Goal: Book appointment/travel/reservation

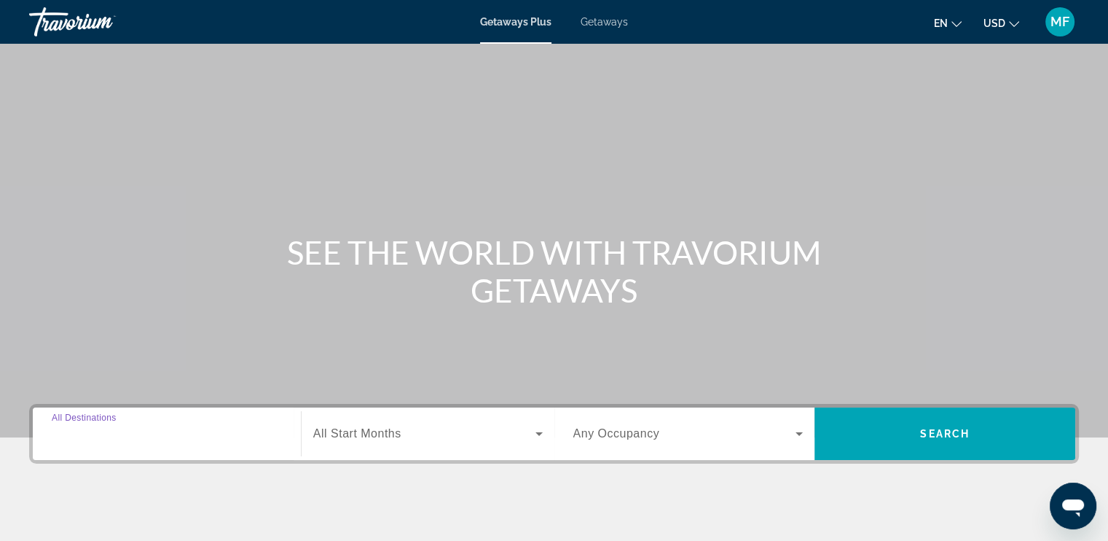
click at [146, 431] on input "Destination All Destinations" at bounding box center [167, 433] width 230 height 17
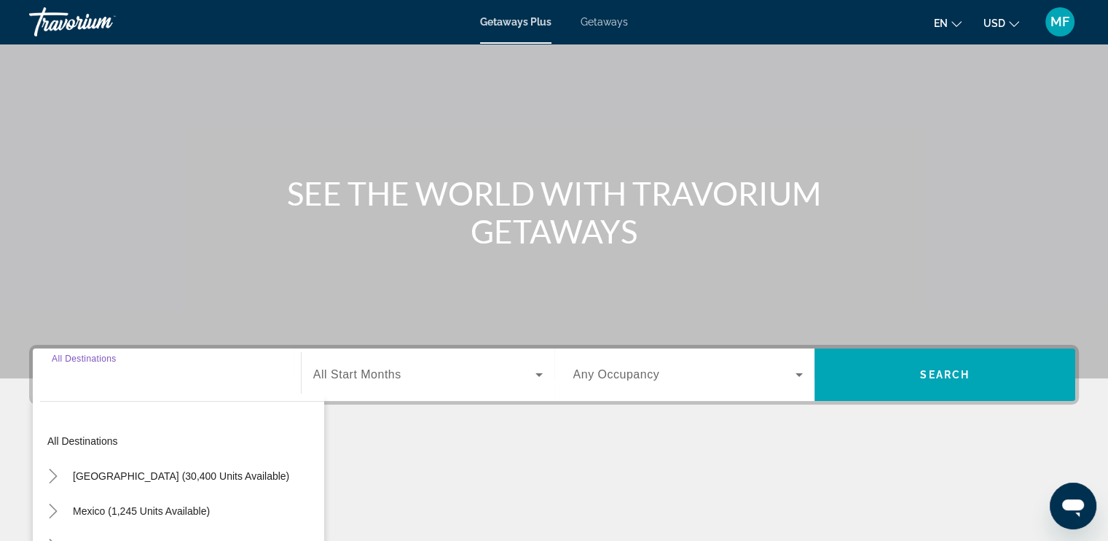
scroll to position [247, 0]
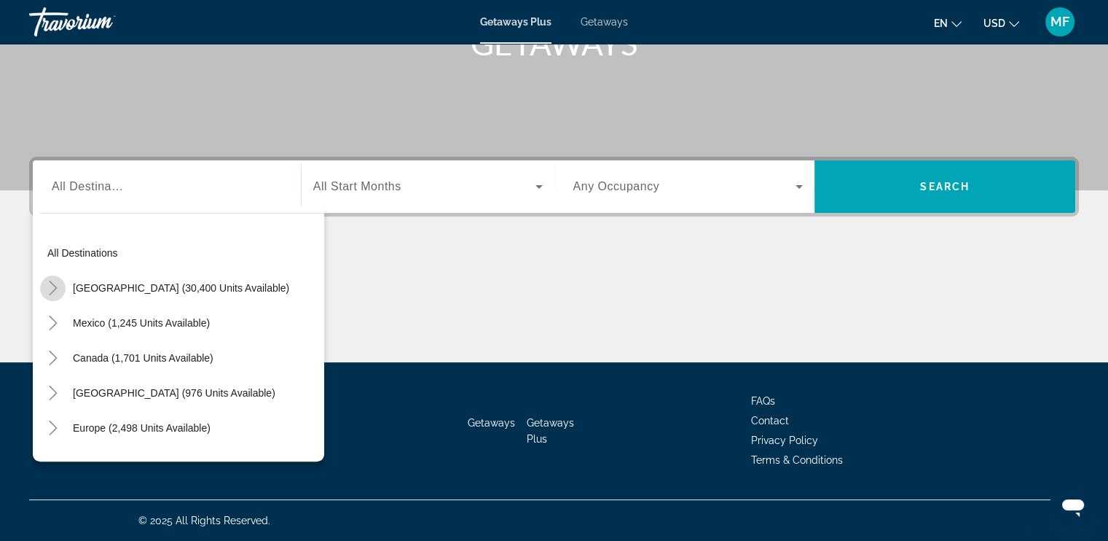
click at [47, 289] on icon "Toggle United States (30,400 units available)" at bounding box center [53, 288] width 15 height 15
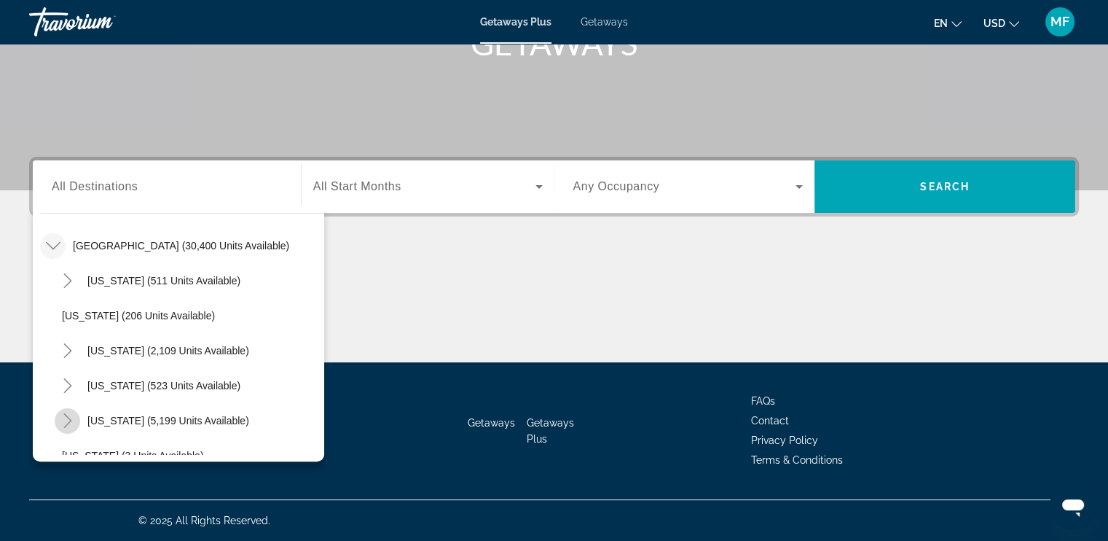
click at [69, 418] on icon "Toggle Florida (5,199 units available)" at bounding box center [67, 420] width 8 height 15
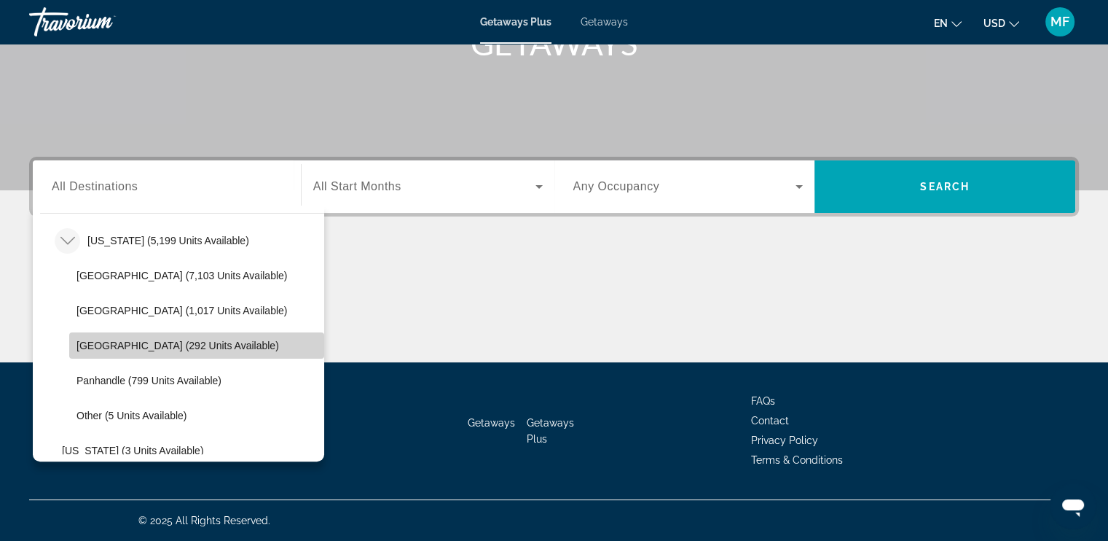
click at [201, 340] on span "[GEOGRAPHIC_DATA] (292 units available)" at bounding box center [178, 346] width 203 height 12
type input "**********"
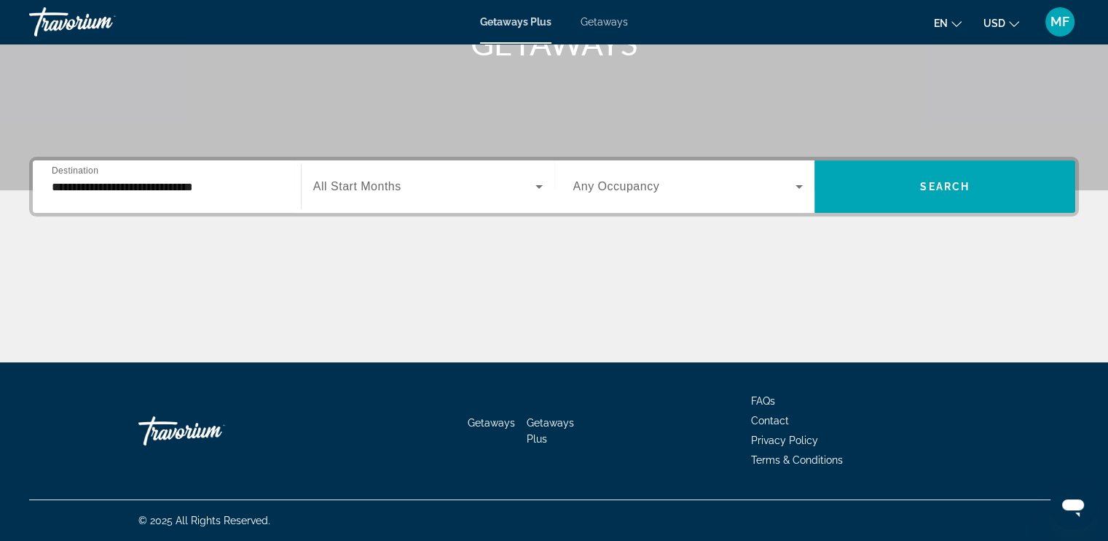
click at [358, 185] on span "All Start Months" at bounding box center [357, 186] width 88 height 12
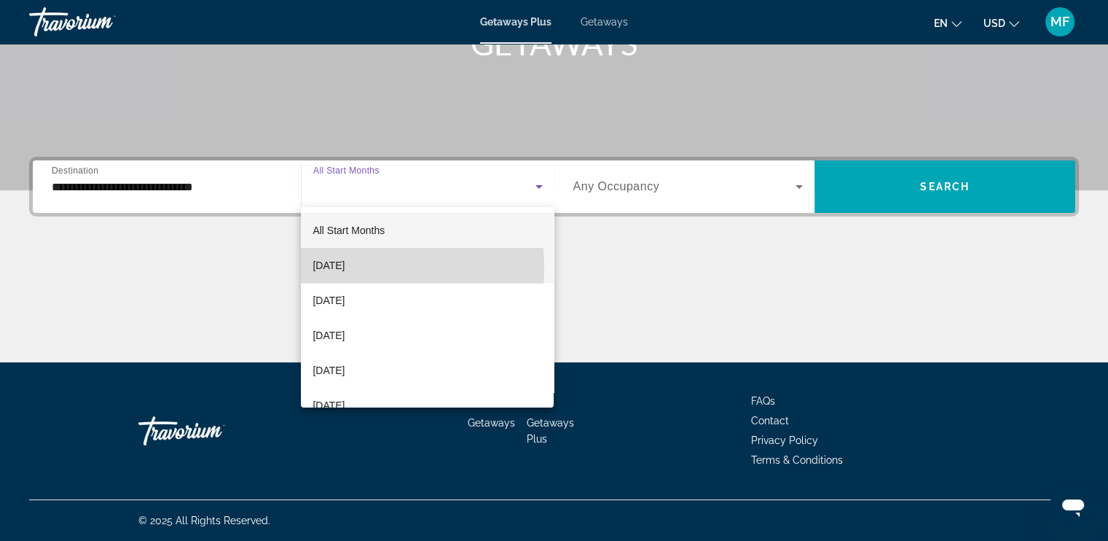
click at [345, 268] on span "[DATE]" at bounding box center [329, 264] width 32 height 17
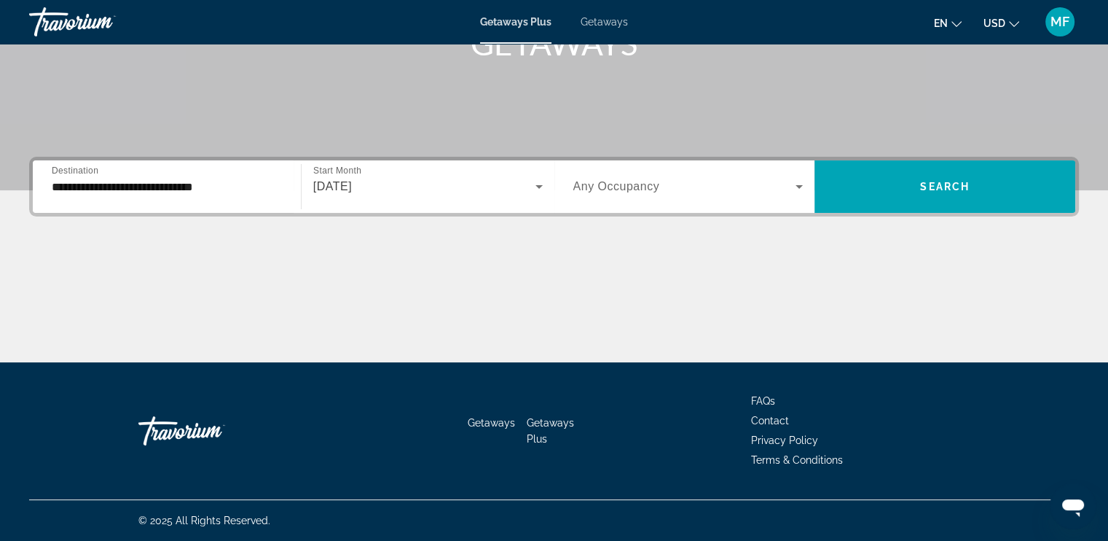
click at [603, 187] on span "Any Occupancy" at bounding box center [616, 186] width 87 height 12
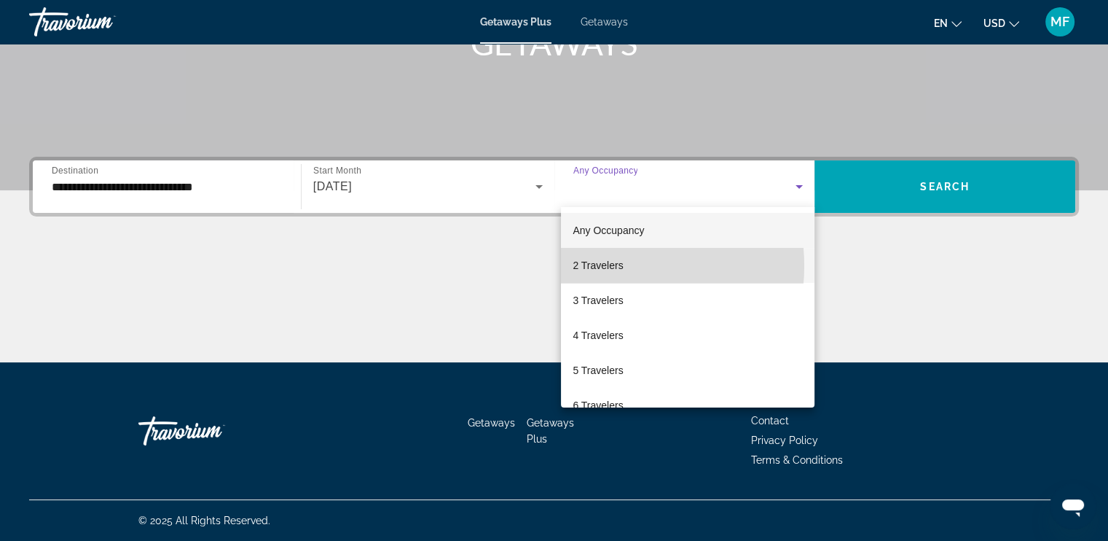
click at [602, 266] on span "2 Travelers" at bounding box center [598, 264] width 50 height 17
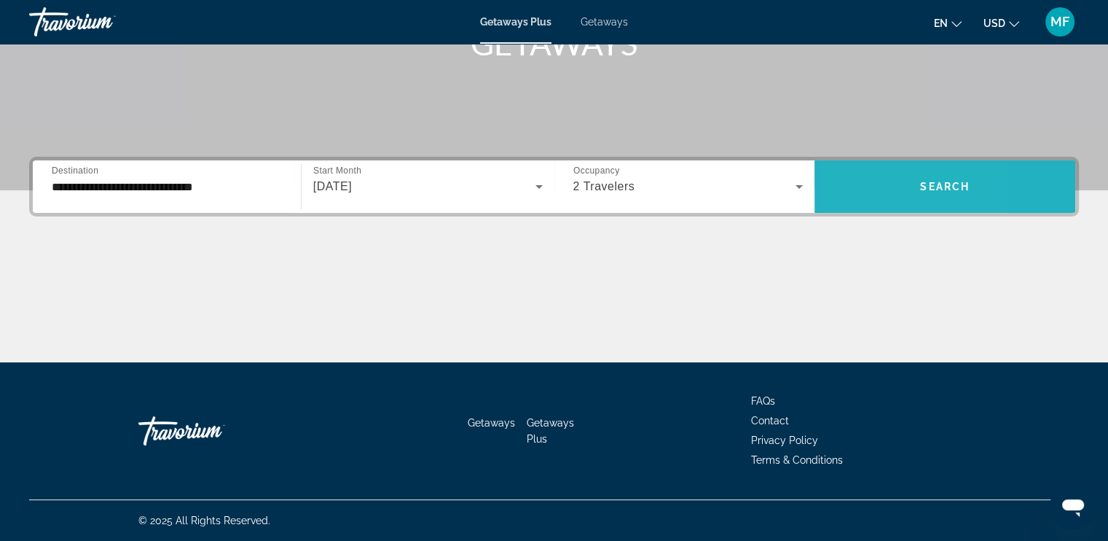
click at [857, 186] on span "Search widget" at bounding box center [945, 186] width 261 height 35
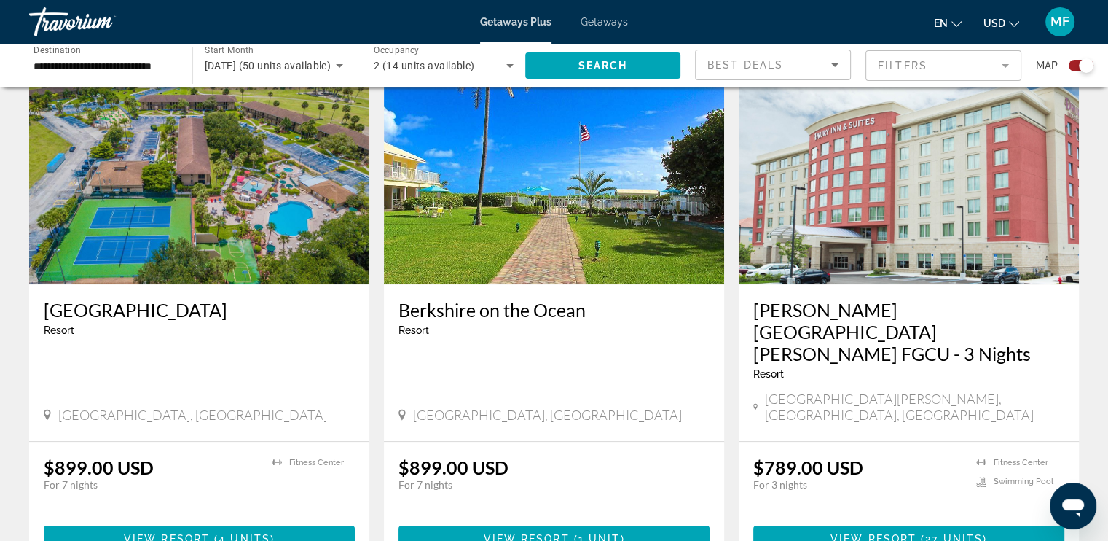
scroll to position [545, 0]
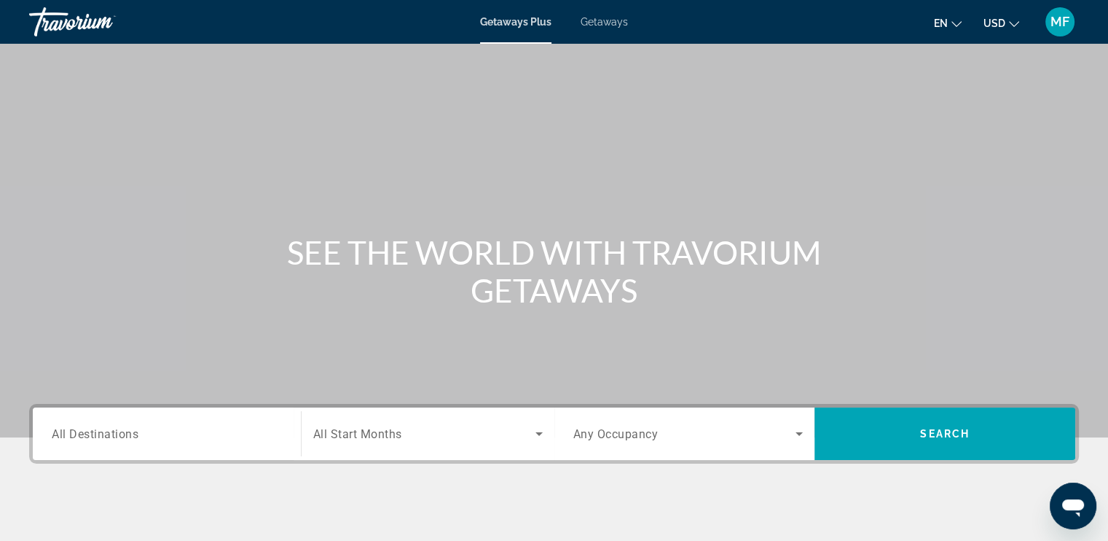
click at [173, 421] on div "Search widget" at bounding box center [167, 434] width 230 height 42
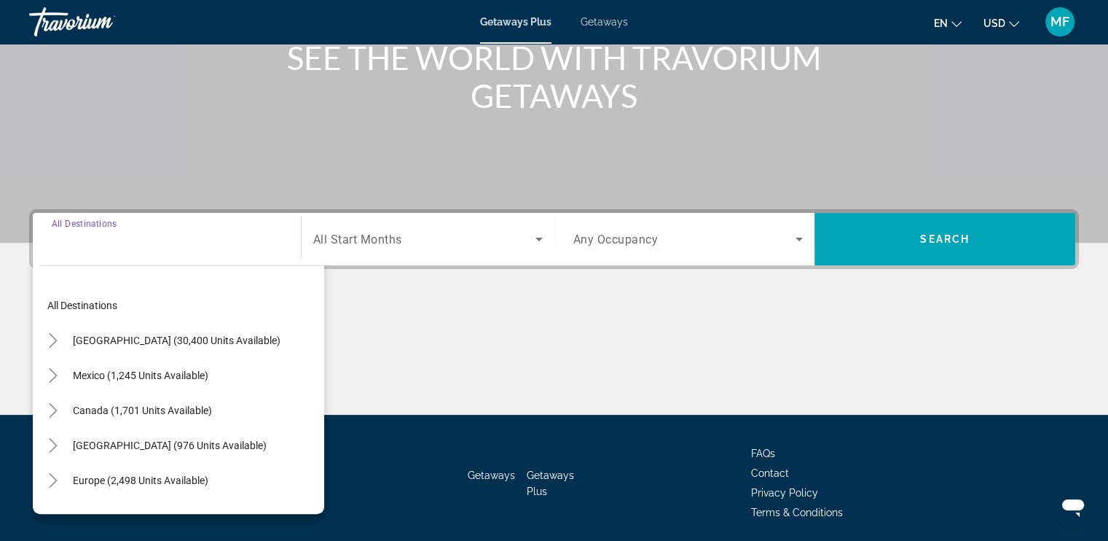
scroll to position [247, 0]
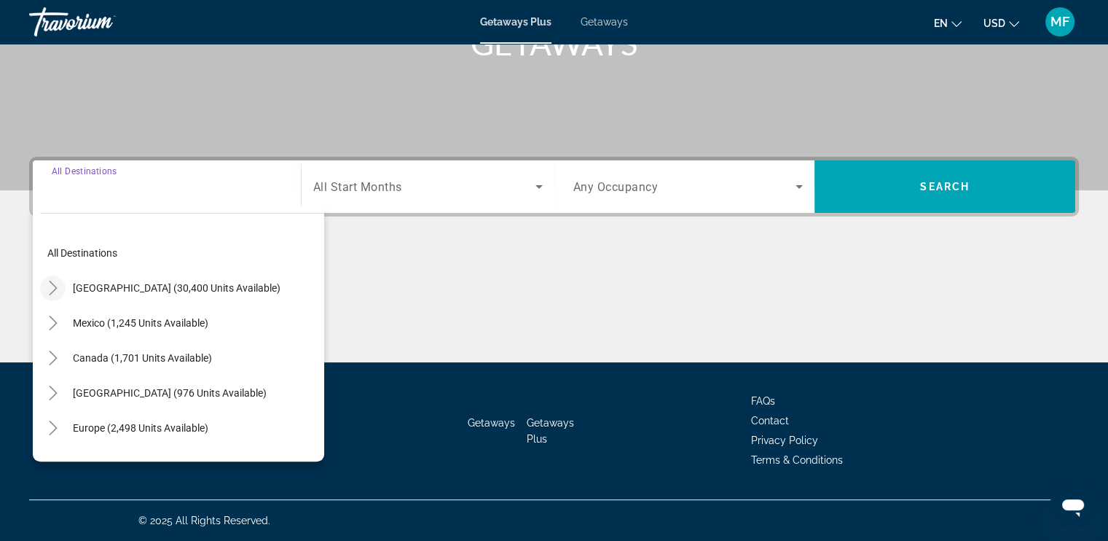
click at [52, 283] on icon "Toggle United States (30,400 units available)" at bounding box center [53, 288] width 8 height 15
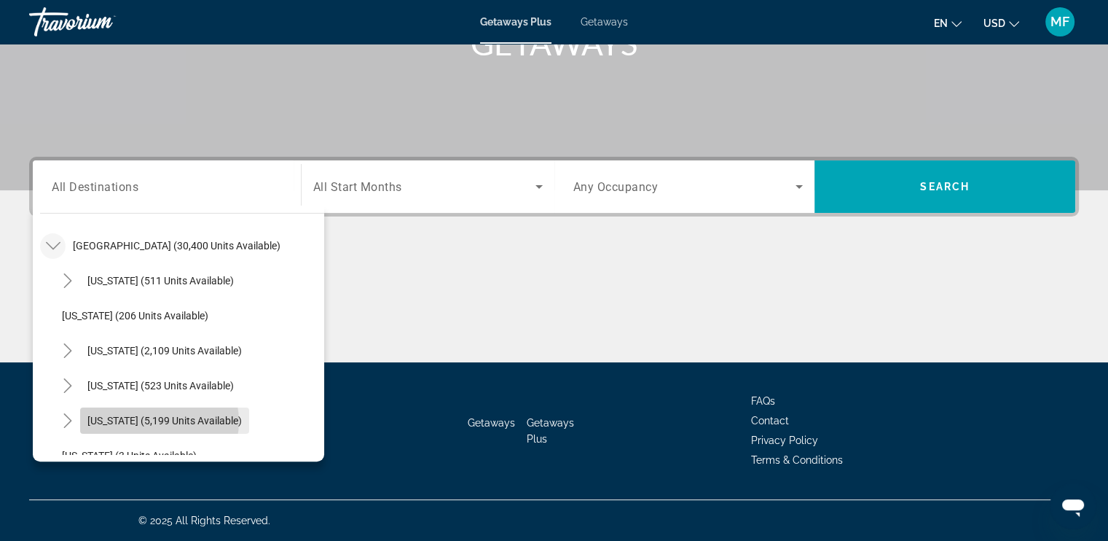
click at [159, 420] on span "[US_STATE] (5,199 units available)" at bounding box center [164, 421] width 154 height 12
type input "**********"
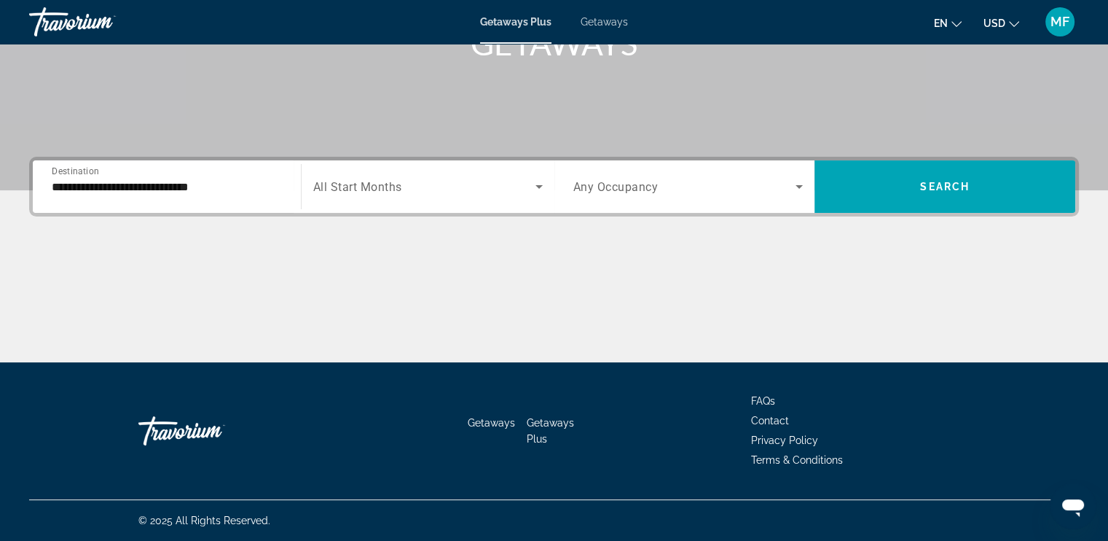
click at [351, 184] on span "All Start Months" at bounding box center [357, 187] width 89 height 14
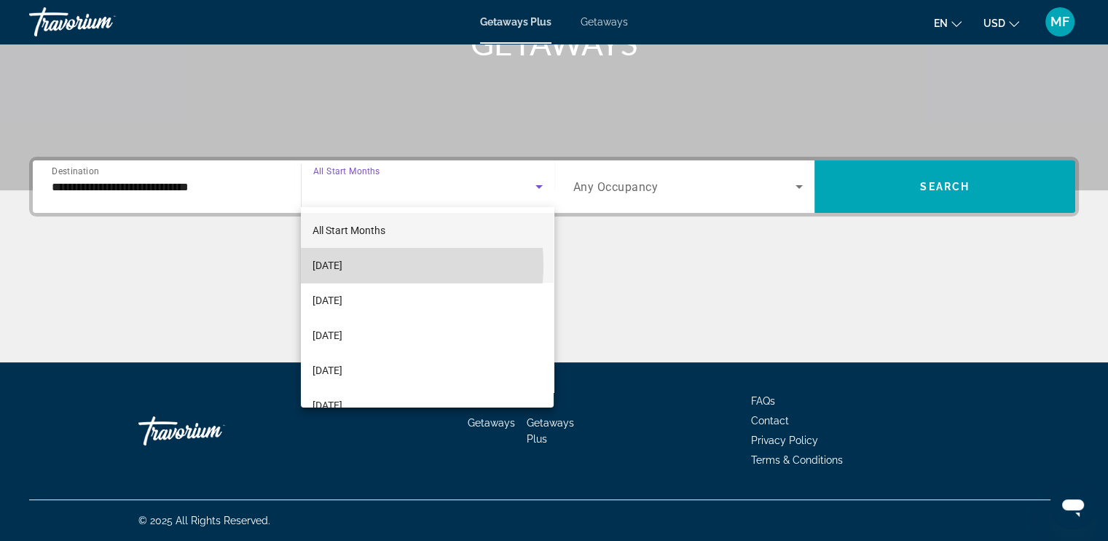
click at [342, 264] on span "[DATE]" at bounding box center [328, 264] width 30 height 17
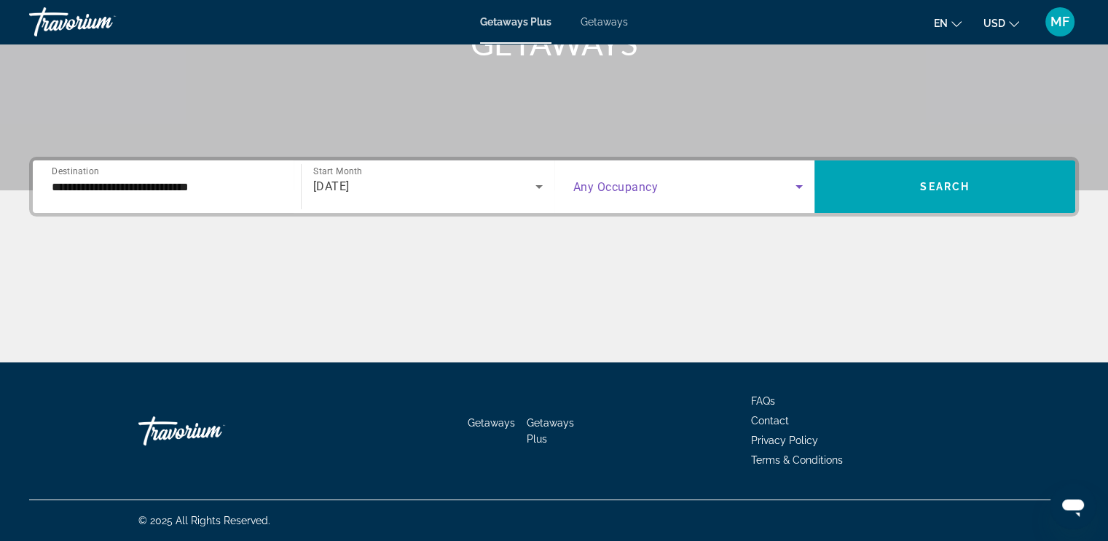
click at [613, 193] on span "Search widget" at bounding box center [684, 186] width 223 height 17
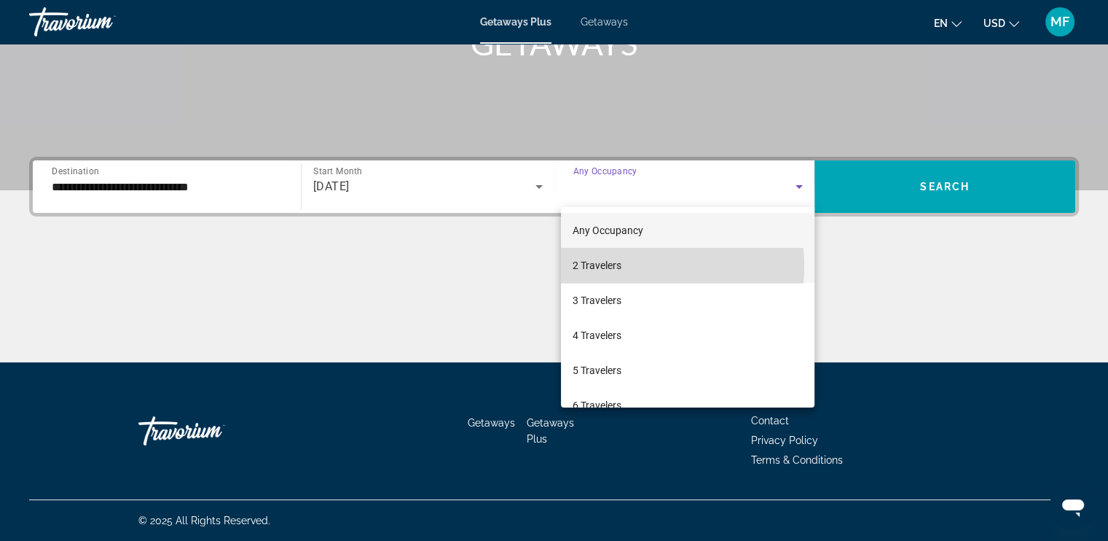
click at [611, 266] on span "2 Travelers" at bounding box center [597, 264] width 49 height 17
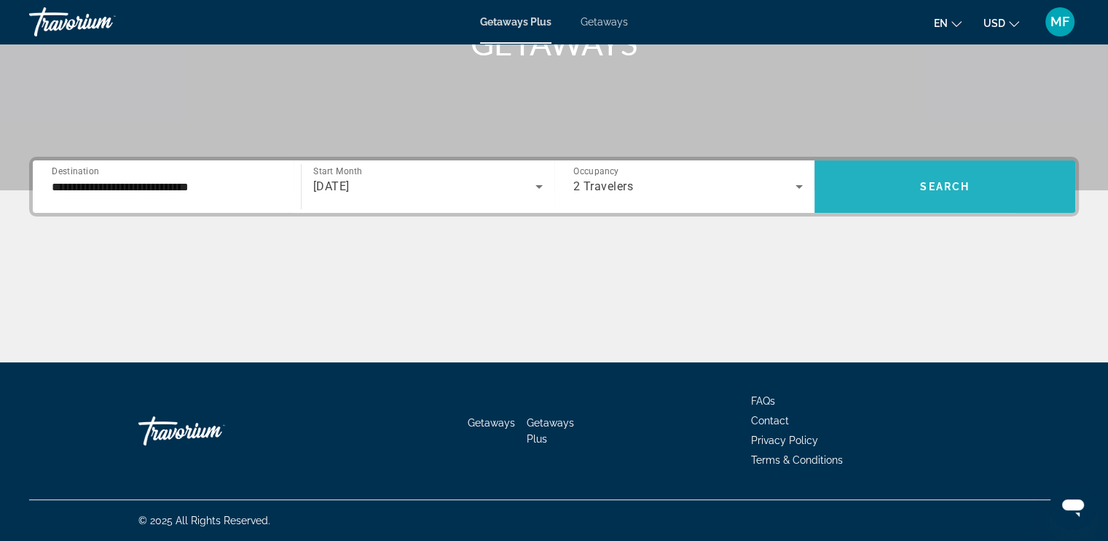
click at [861, 179] on span "Search widget" at bounding box center [945, 186] width 261 height 35
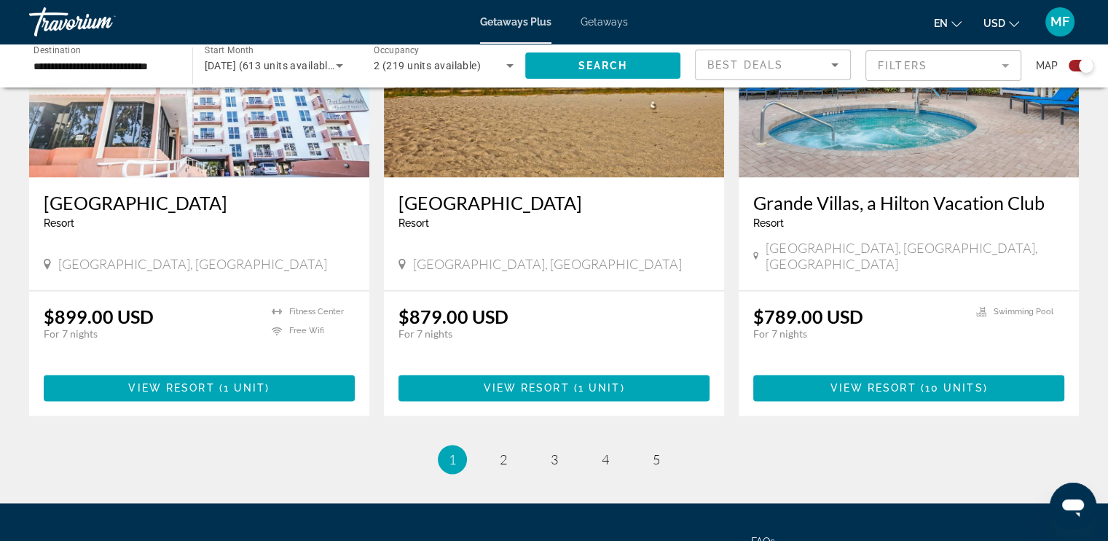
scroll to position [2157, 0]
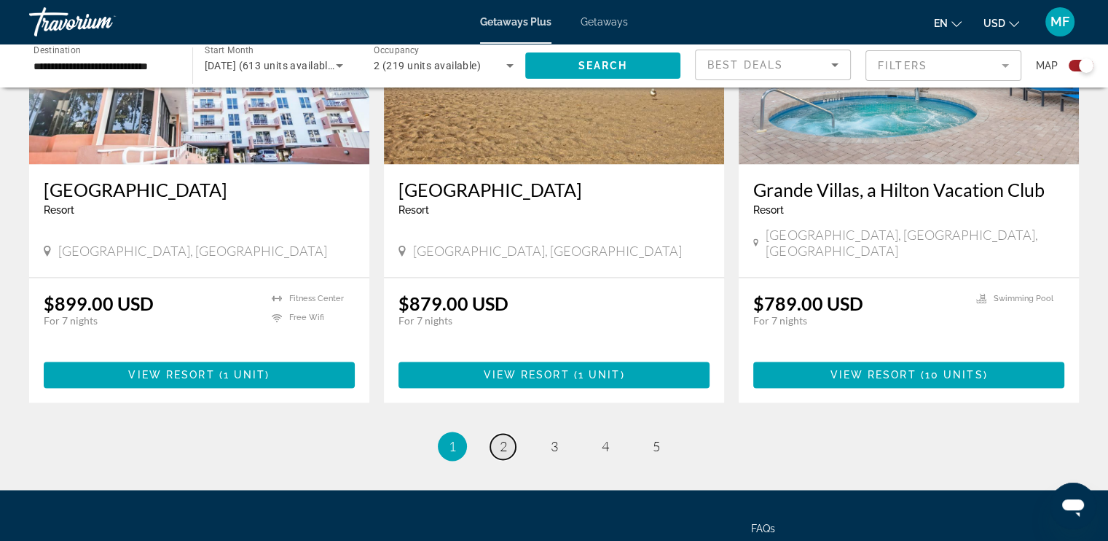
click at [508, 434] on link "page 2" at bounding box center [503, 447] width 26 height 26
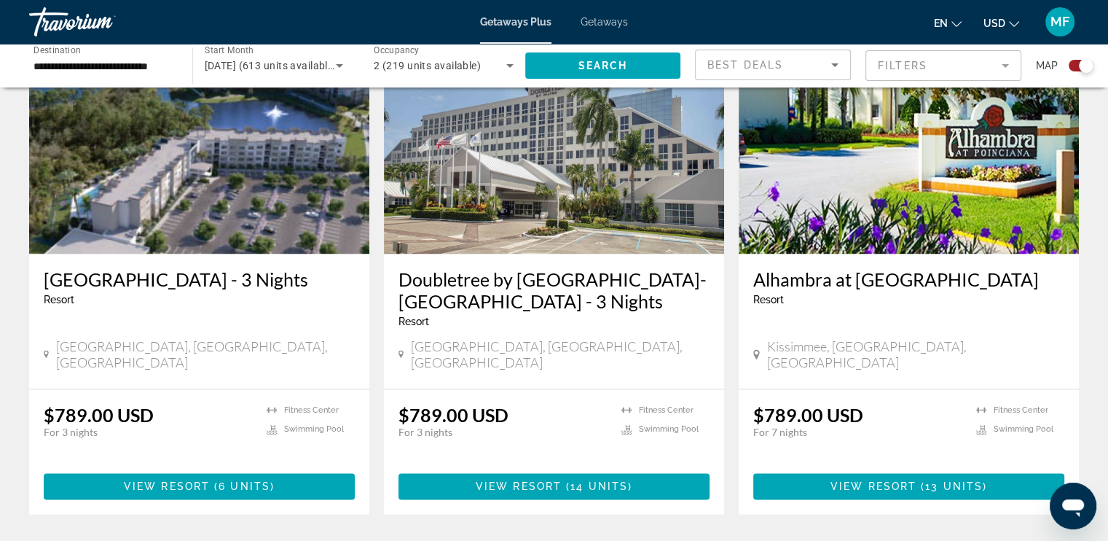
scroll to position [2171, 0]
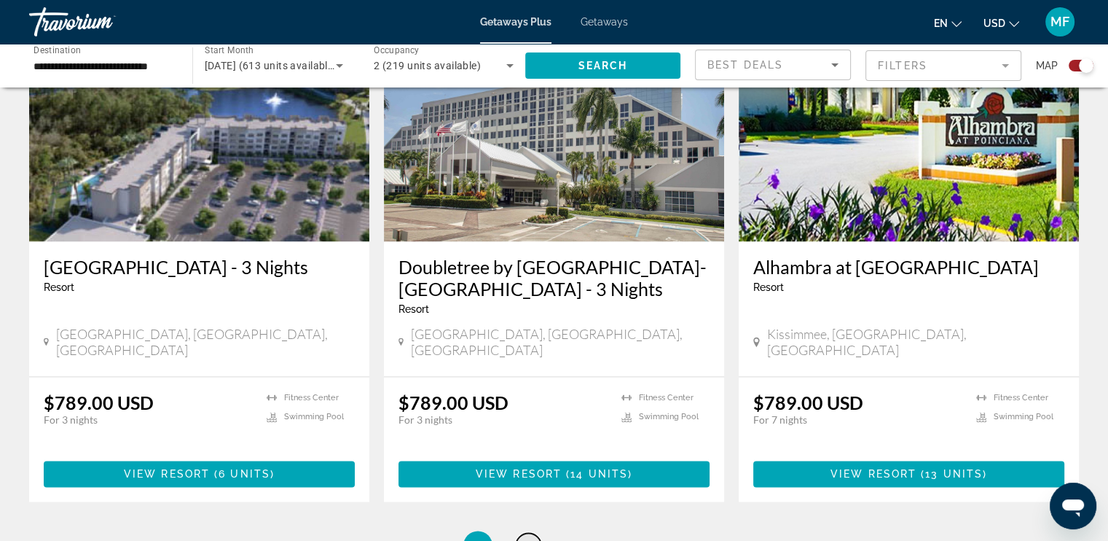
click at [530, 537] on span "3" at bounding box center [528, 545] width 7 height 16
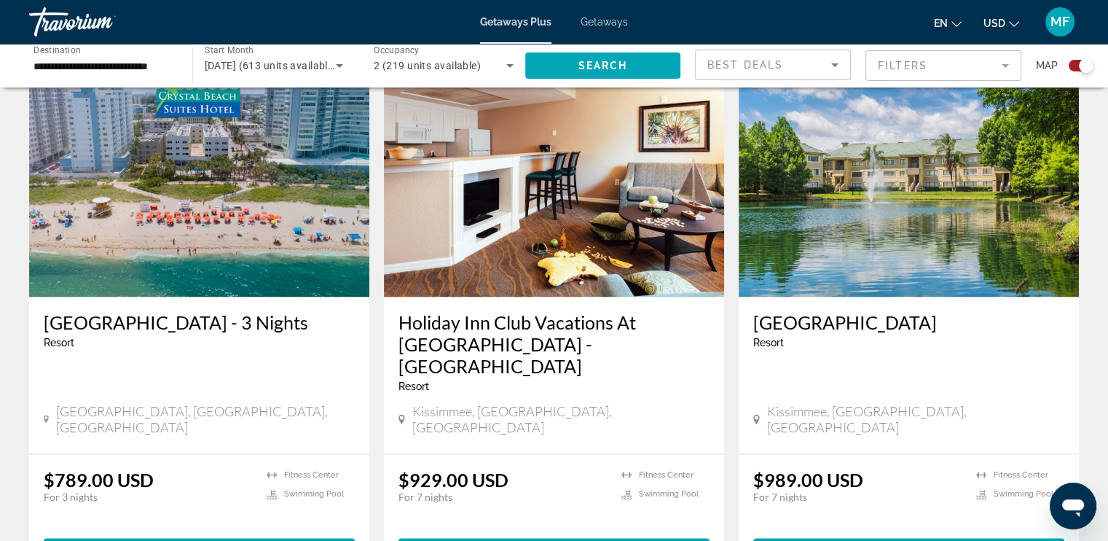
scroll to position [2133, 0]
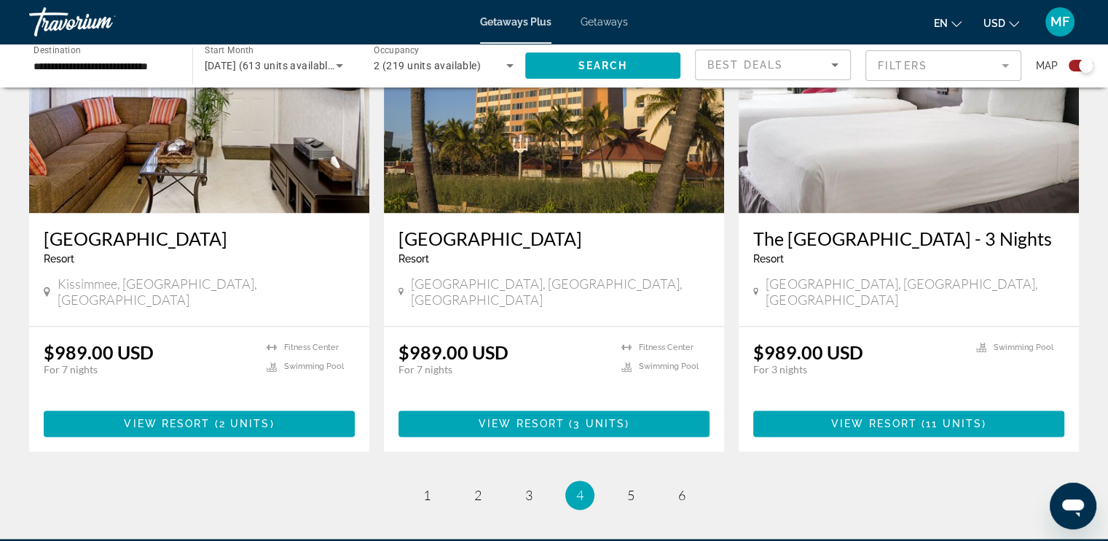
scroll to position [2267, 0]
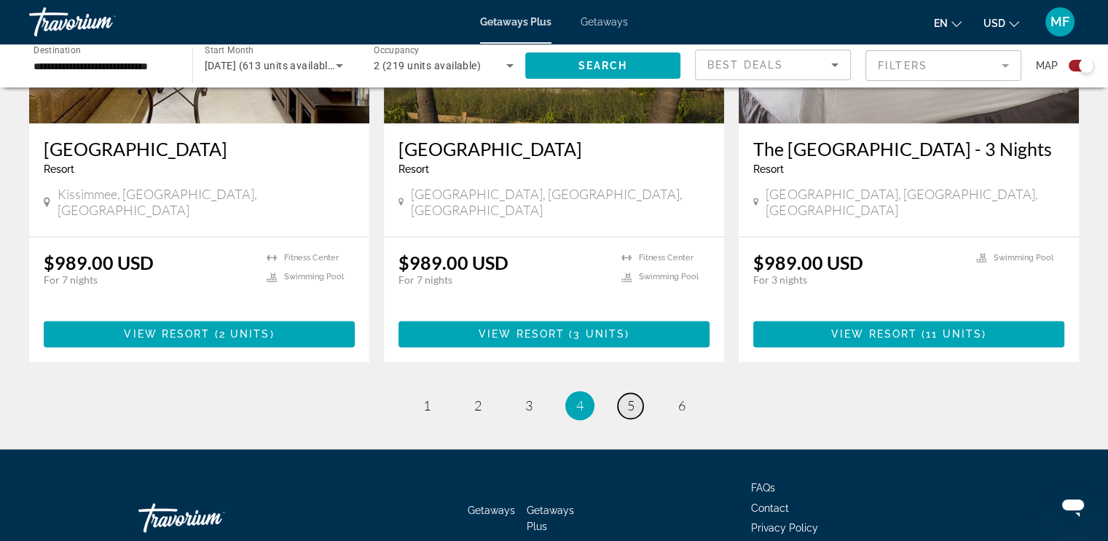
click at [636, 393] on link "page 5" at bounding box center [631, 406] width 26 height 26
